Goal: Task Accomplishment & Management: Manage account settings

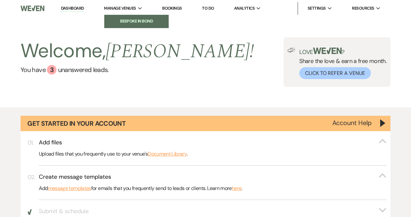
click at [134, 25] on link "Bespoke in Bond" at bounding box center [136, 21] width 64 height 13
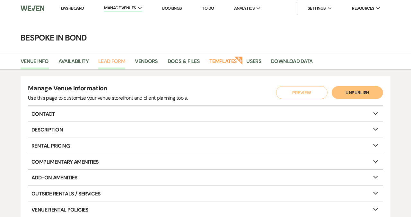
click at [117, 62] on link "Lead Form" at bounding box center [111, 63] width 27 height 12
